Goal: Information Seeking & Learning: Learn about a topic

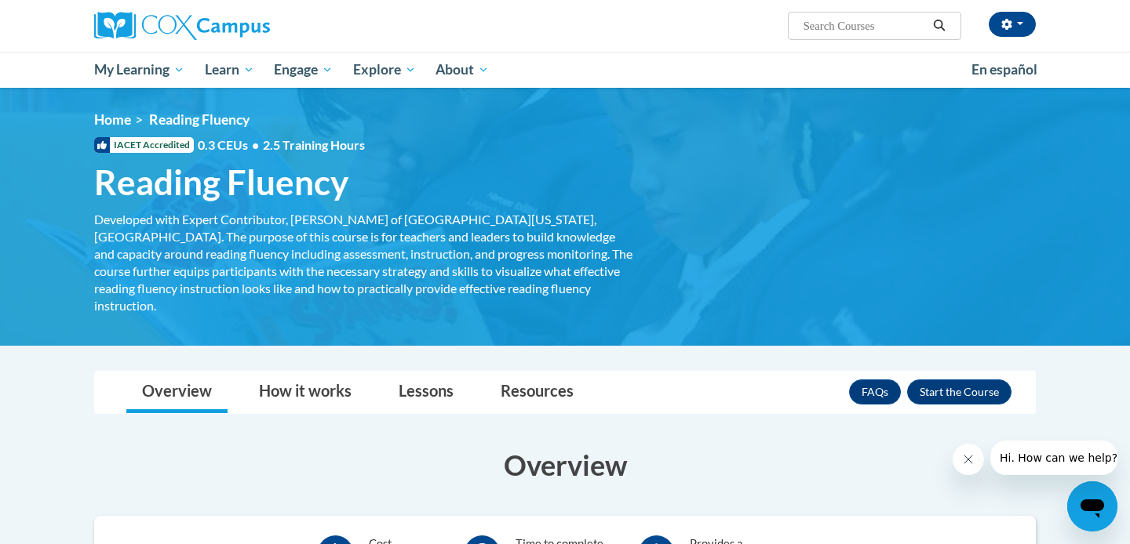
click at [760, 206] on div "<en>My Learning</en><fr>New fr_My Learning</fr><it>New it_My Learning</it><de>N…" at bounding box center [565, 216] width 988 height 211
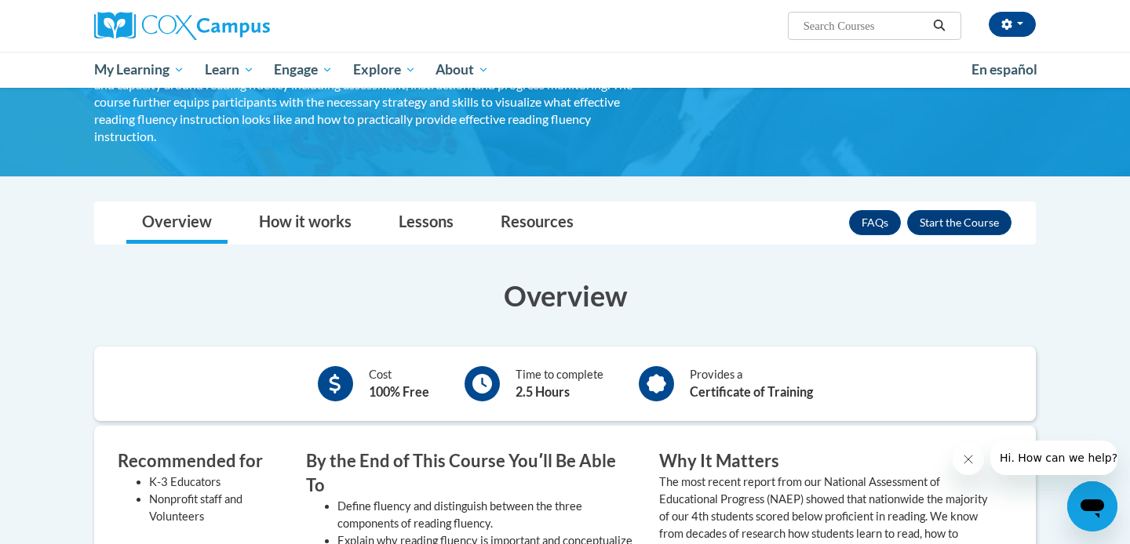
scroll to position [147, 0]
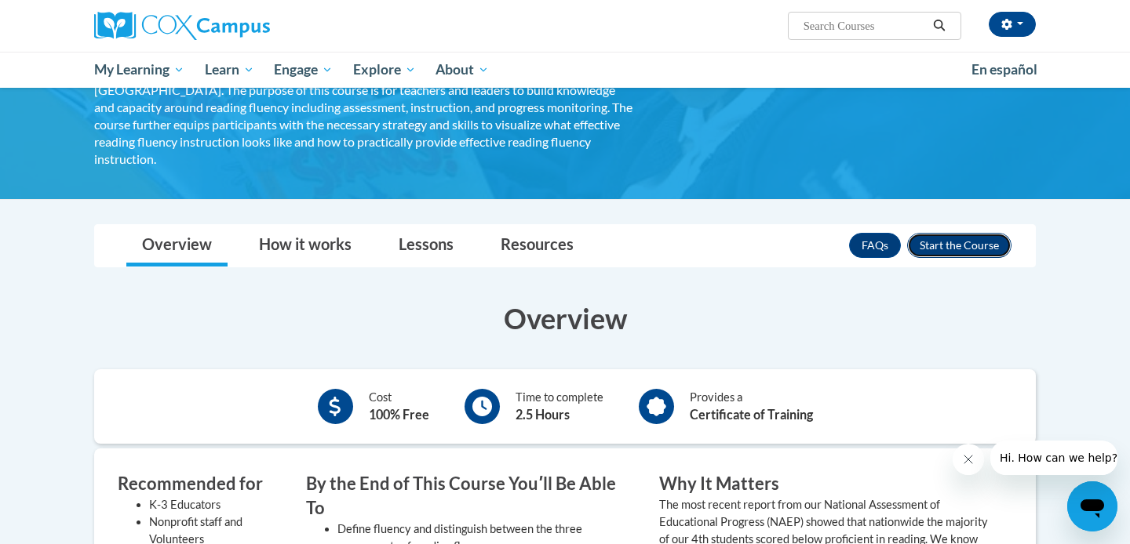
click at [934, 236] on button "Enroll" at bounding box center [959, 245] width 104 height 25
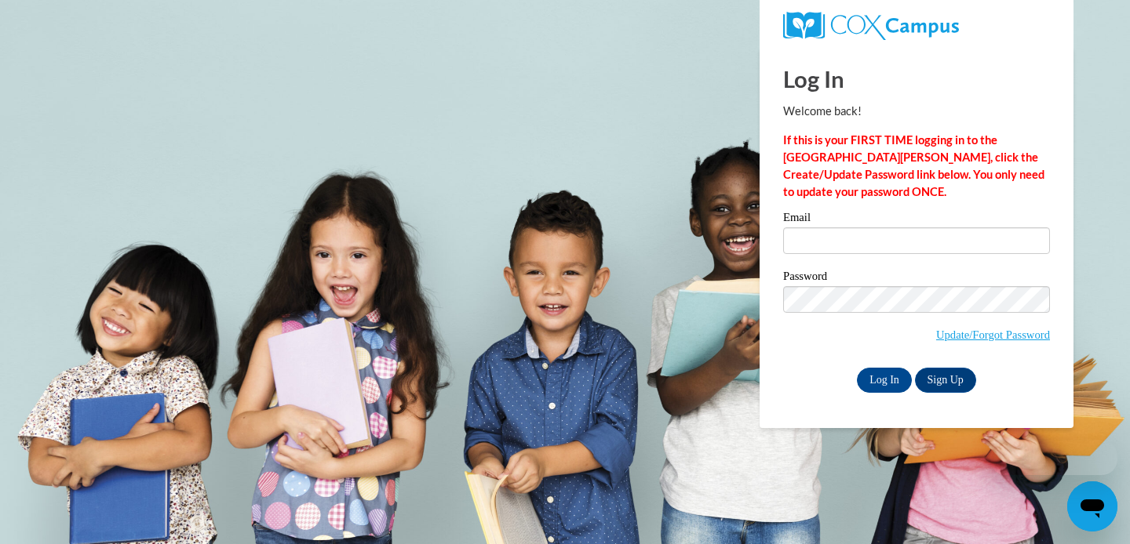
type input "gvelazquez@daltonstate.edu"
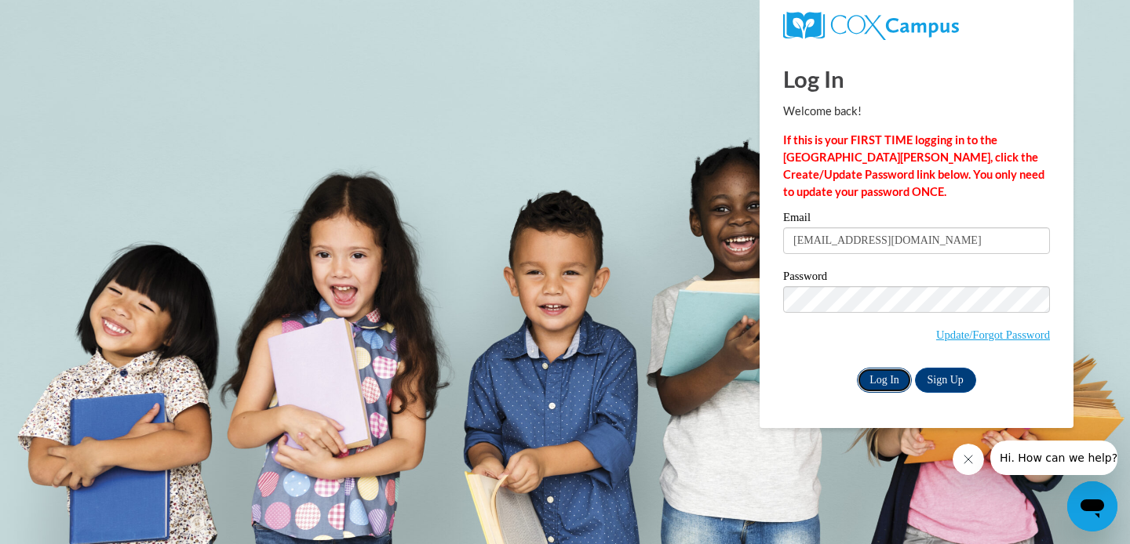
click at [866, 372] on input "Log In" at bounding box center [884, 380] width 55 height 25
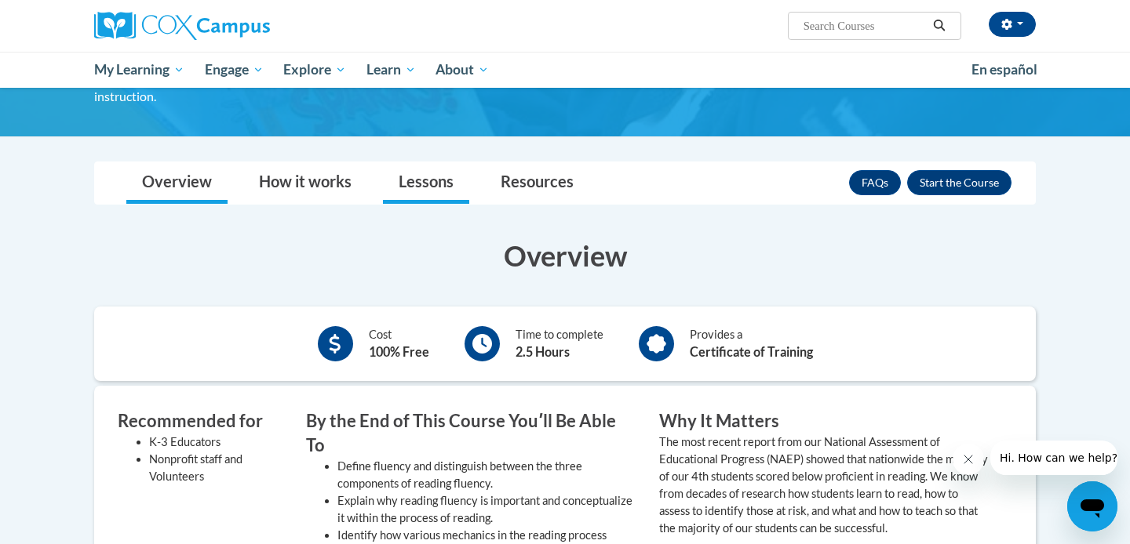
scroll to position [49, 0]
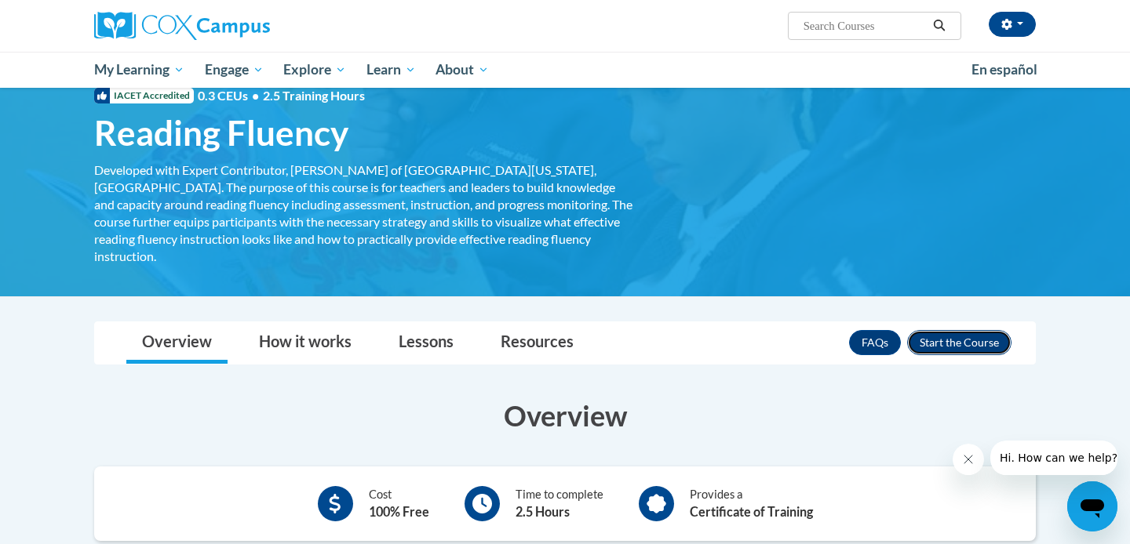
click at [954, 330] on button "Enroll" at bounding box center [959, 342] width 104 height 25
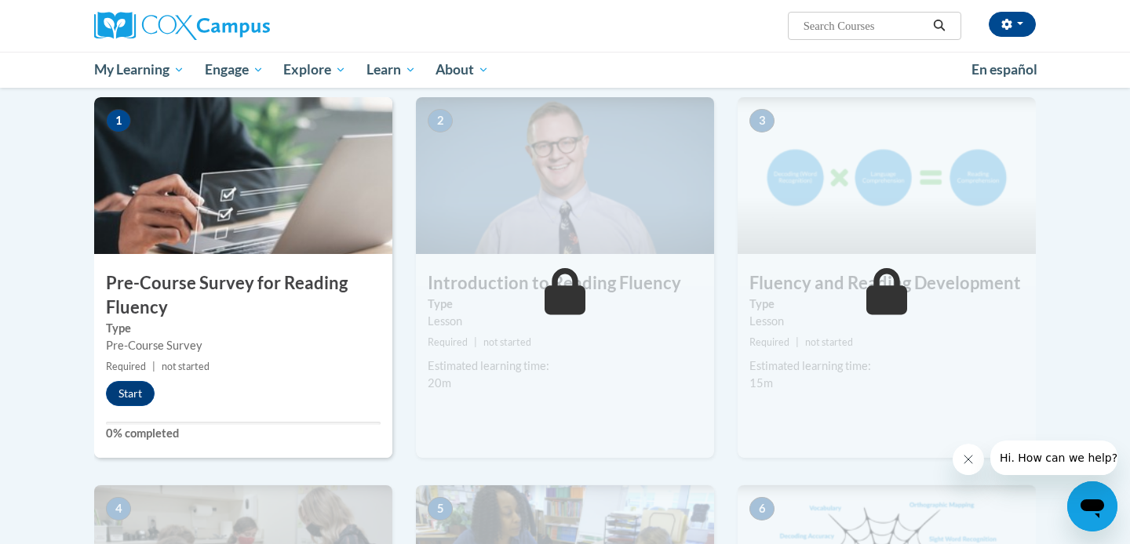
scroll to position [307, 0]
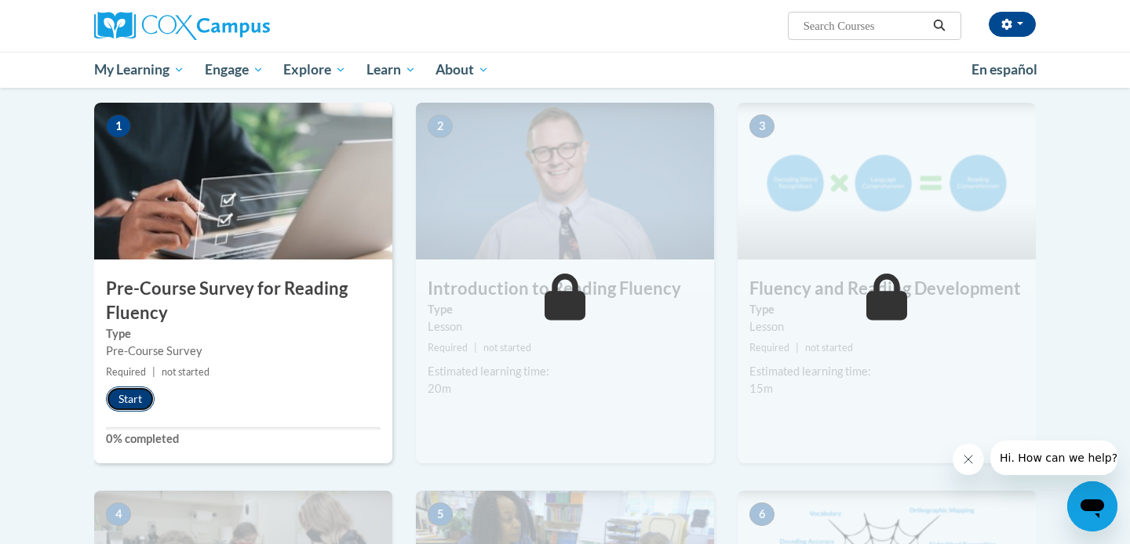
click at [117, 399] on button "Start" at bounding box center [130, 399] width 49 height 25
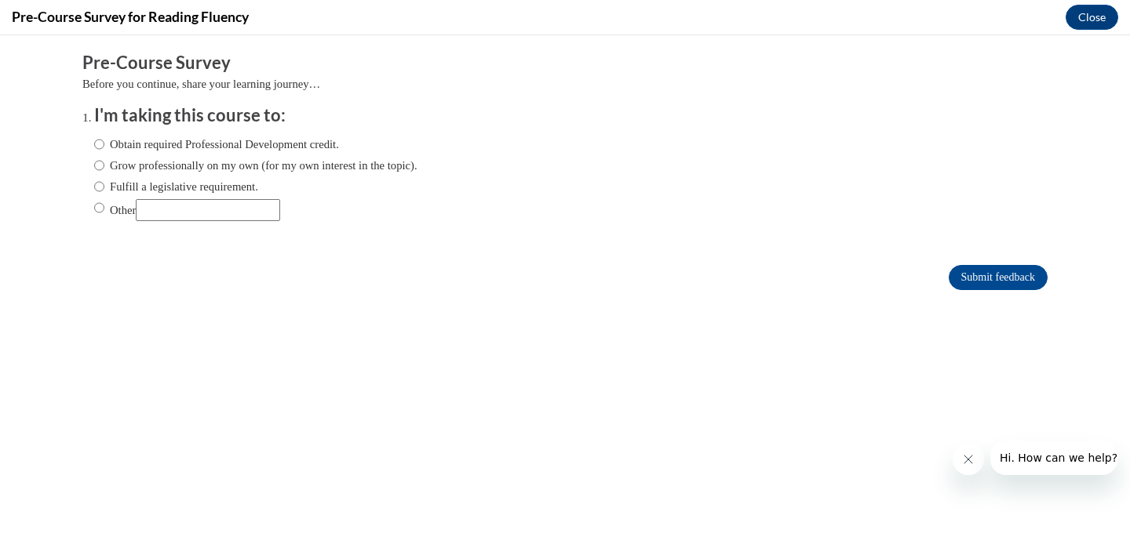
scroll to position [0, 0]
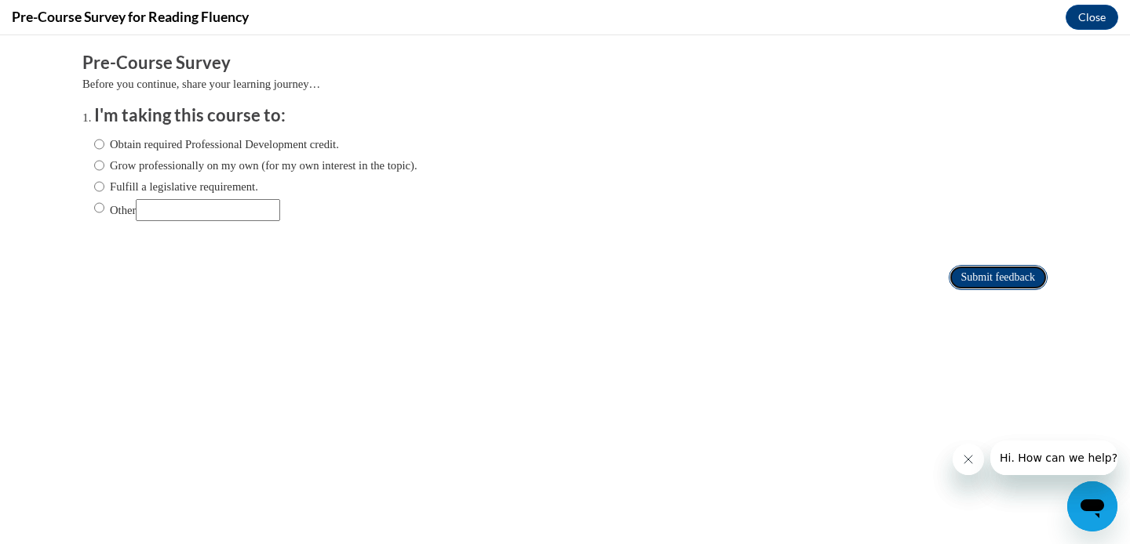
click at [983, 279] on input "Submit feedback" at bounding box center [997, 277] width 99 height 25
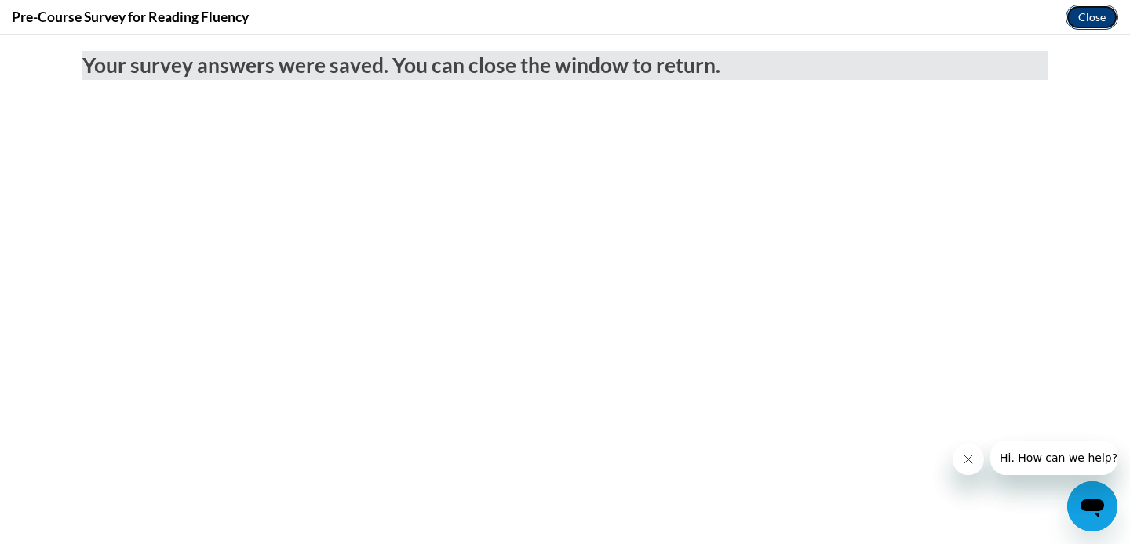
click at [1085, 24] on button "Close" at bounding box center [1091, 17] width 53 height 25
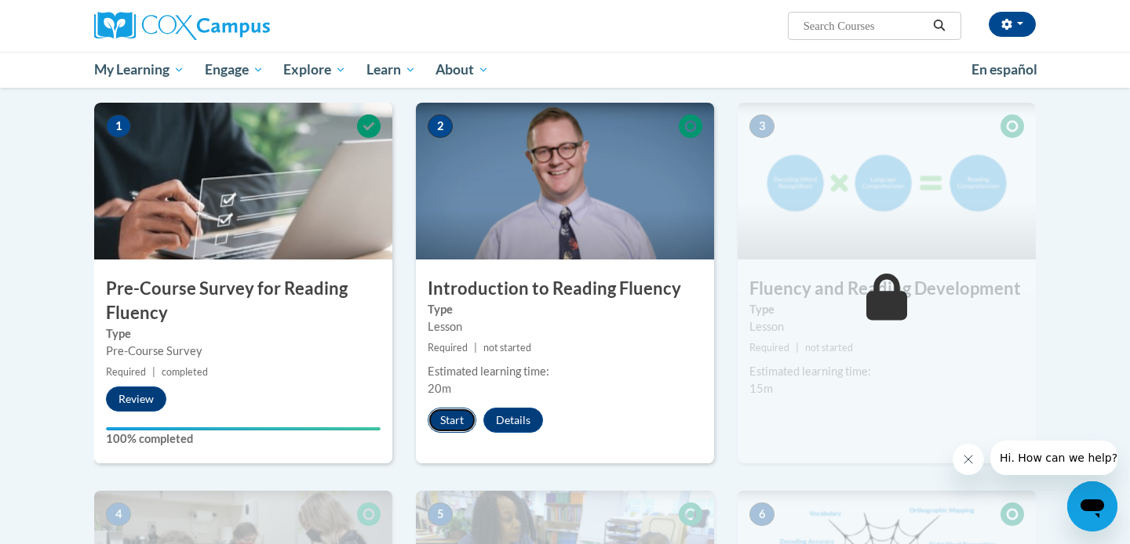
click at [454, 412] on button "Start" at bounding box center [452, 420] width 49 height 25
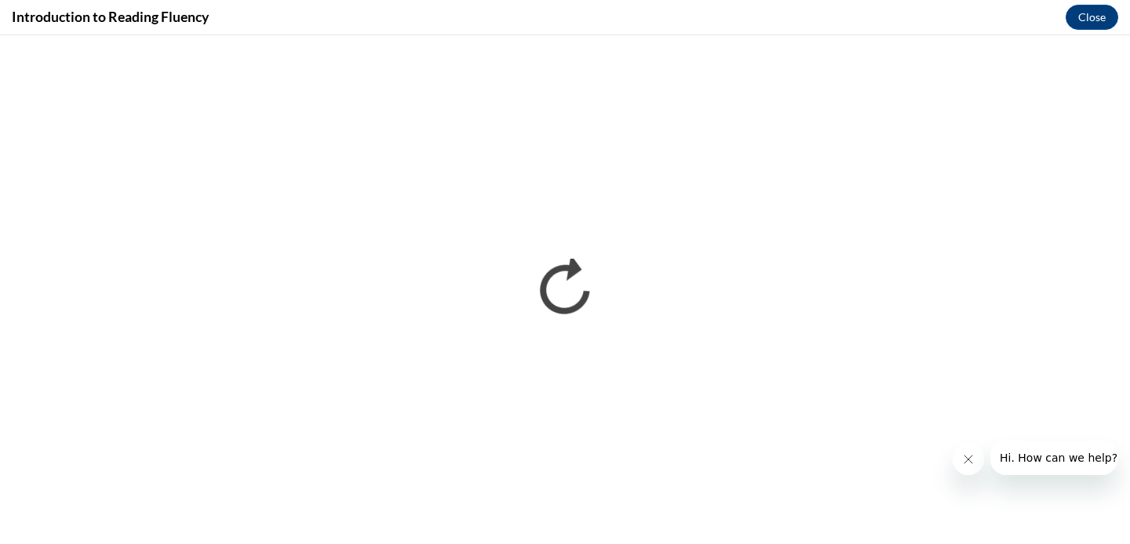
click at [965, 461] on icon "Close message from company" at bounding box center [968, 459] width 13 height 13
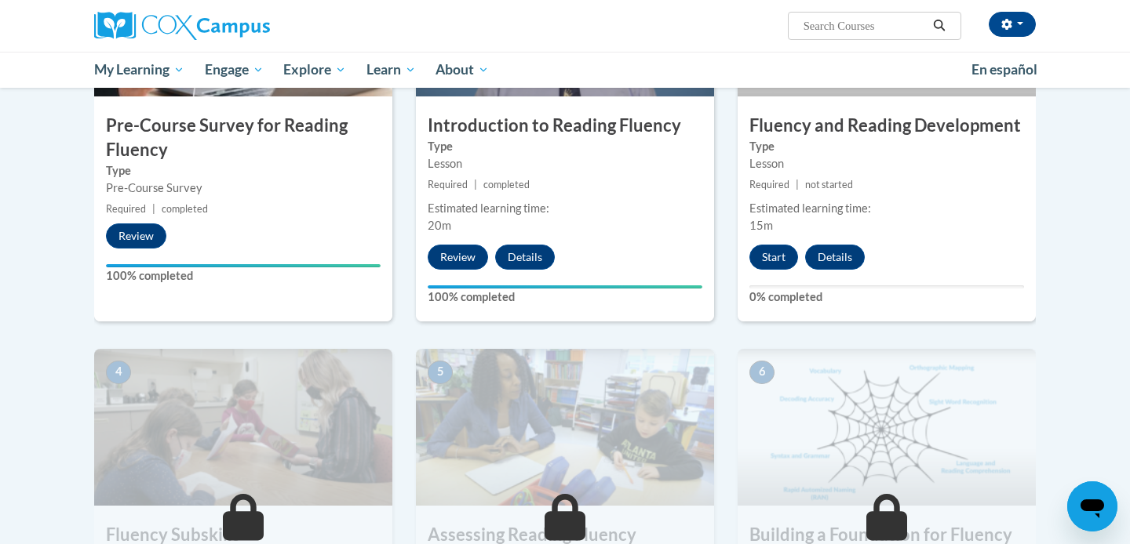
scroll to position [450, 0]
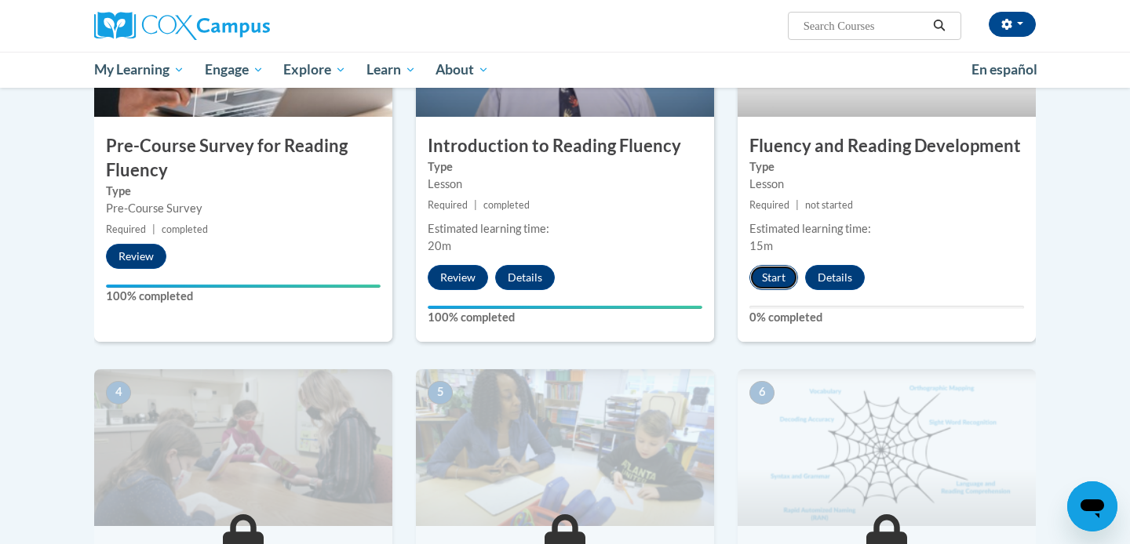
click at [766, 282] on button "Start" at bounding box center [773, 277] width 49 height 25
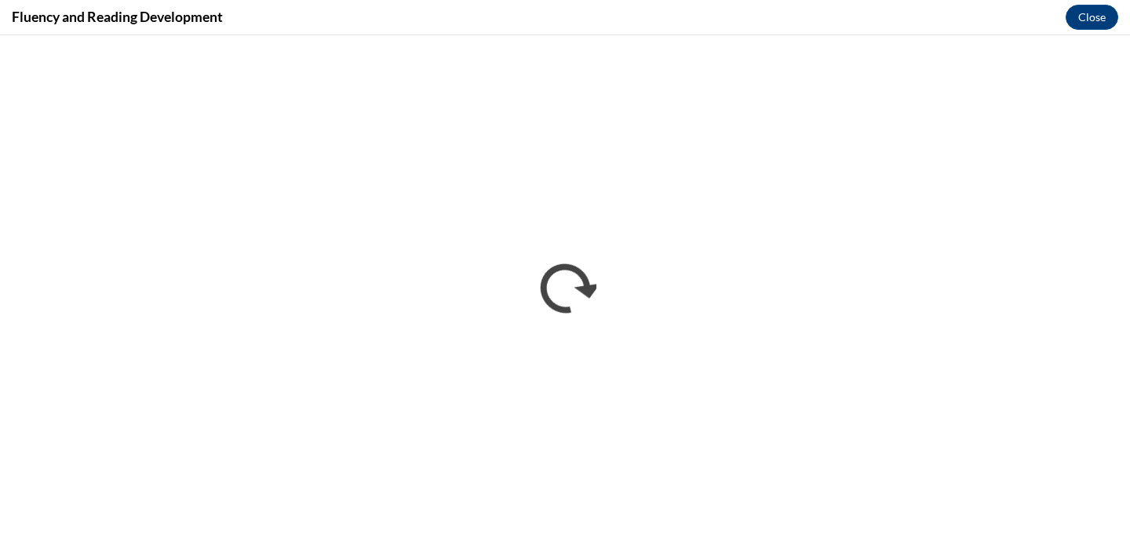
scroll to position [0, 0]
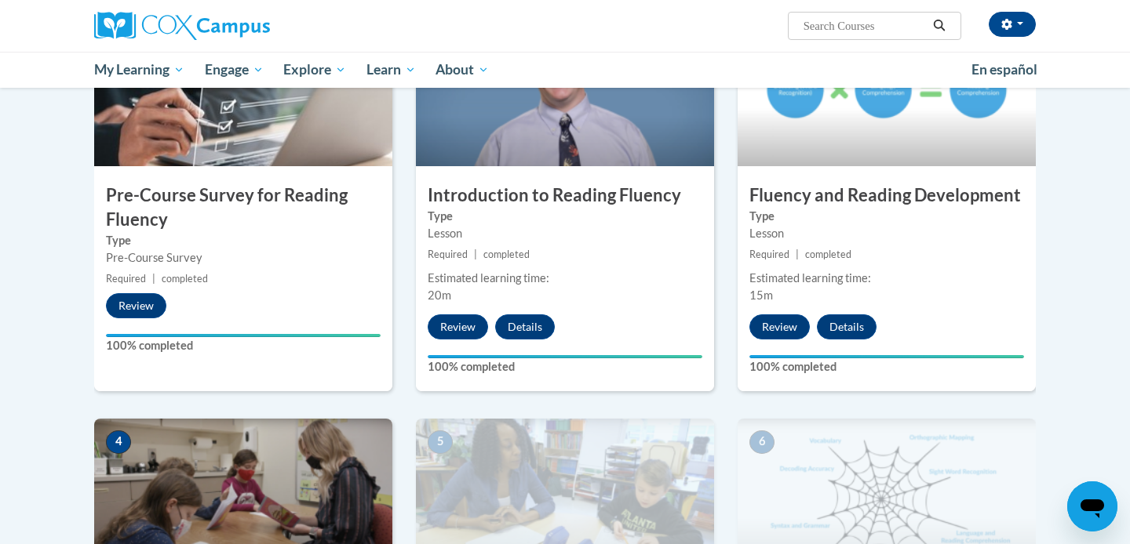
scroll to position [654, 0]
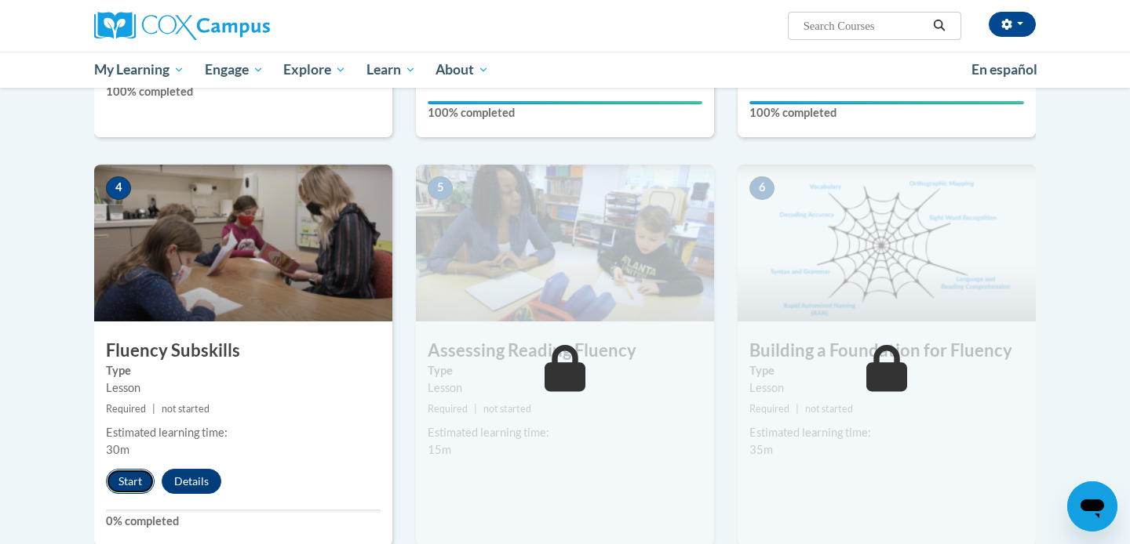
click at [132, 478] on button "Start" at bounding box center [130, 481] width 49 height 25
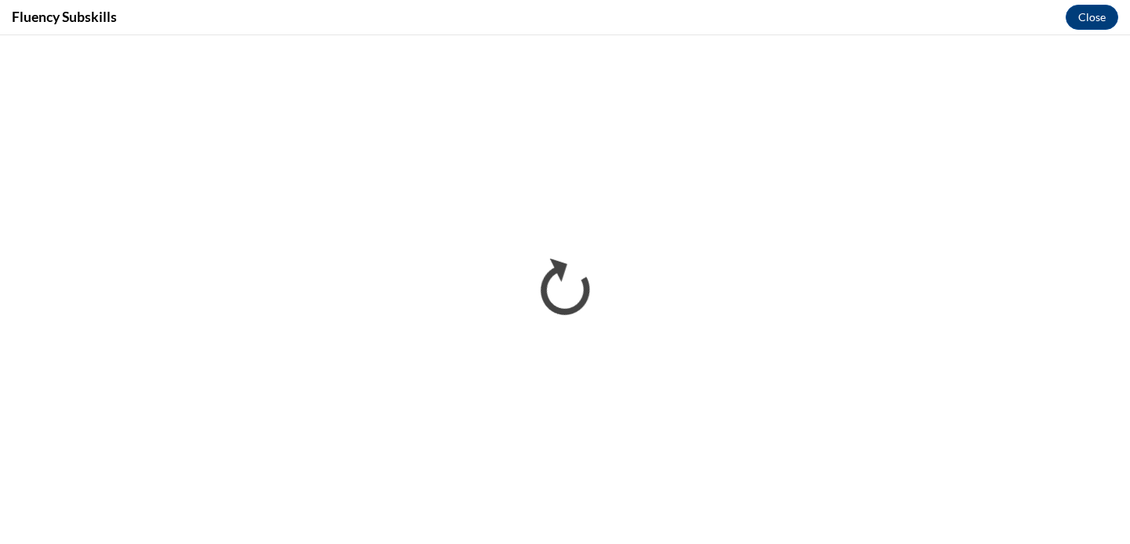
scroll to position [0, 0]
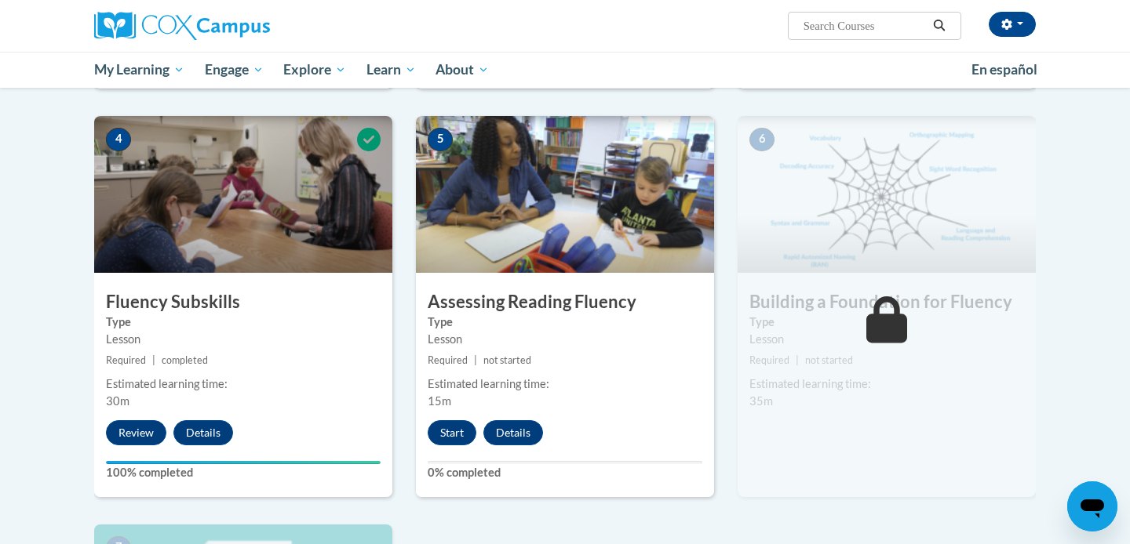
scroll to position [702, 0]
